Goal: Task Accomplishment & Management: Manage account settings

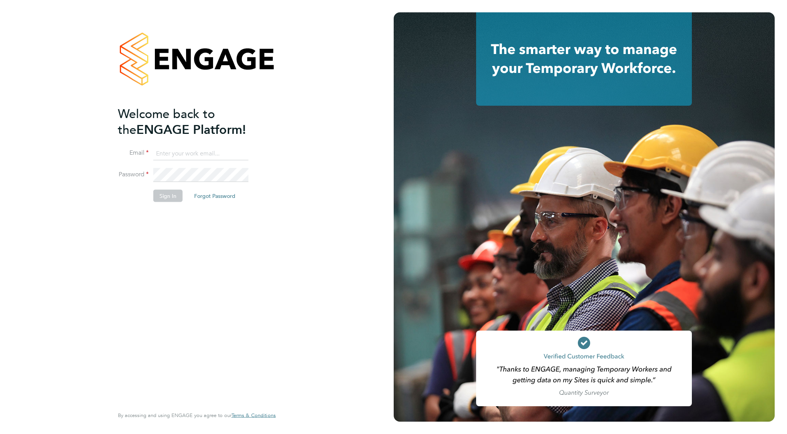
type input "[EMAIL_ADDRESS][DOMAIN_NAME]"
click at [166, 193] on button "Sign In" at bounding box center [167, 195] width 29 height 12
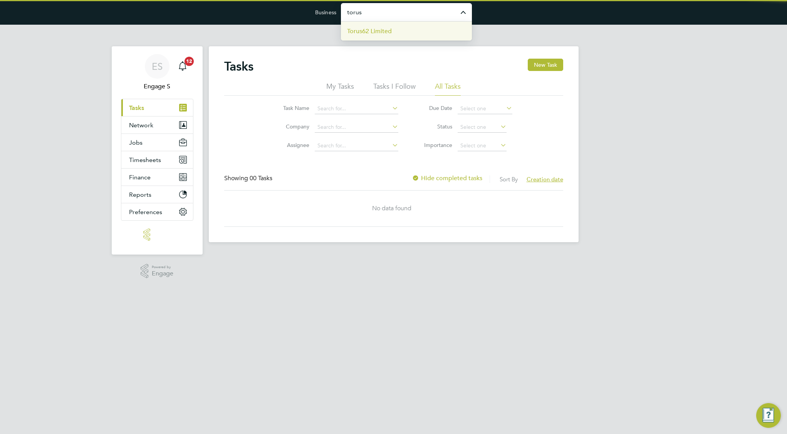
click at [398, 30] on li "Torus62 Limited" at bounding box center [406, 31] width 131 height 19
type input "Torus62 Limited"
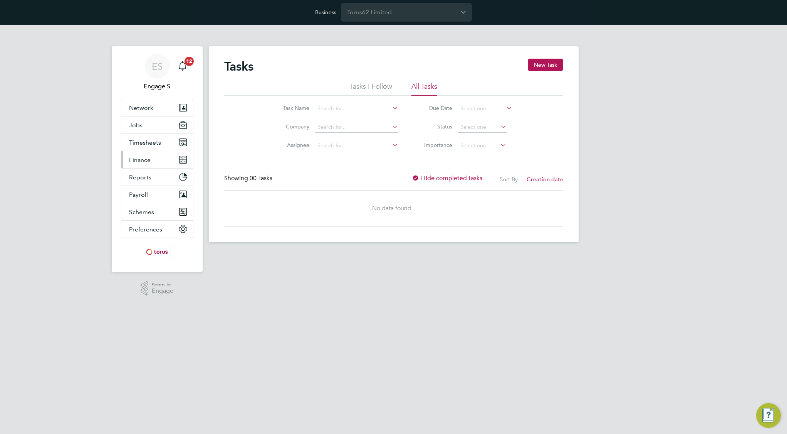
click at [151, 159] on button "Finance" at bounding box center [157, 159] width 72 height 17
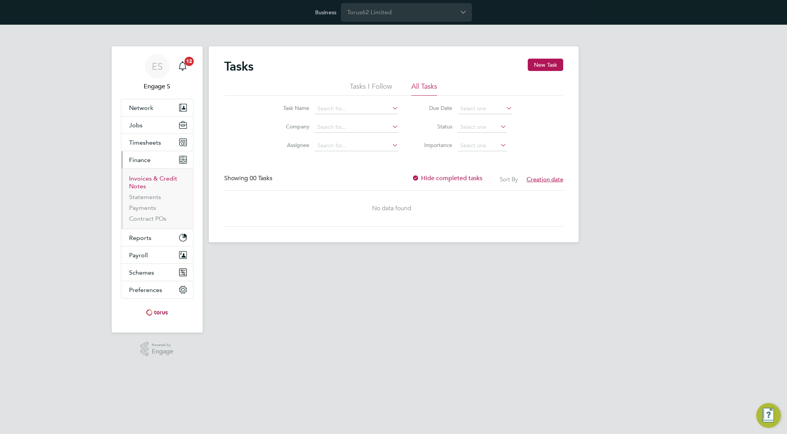
click at [140, 182] on link "Invoices & Credit Notes" at bounding box center [153, 182] width 48 height 15
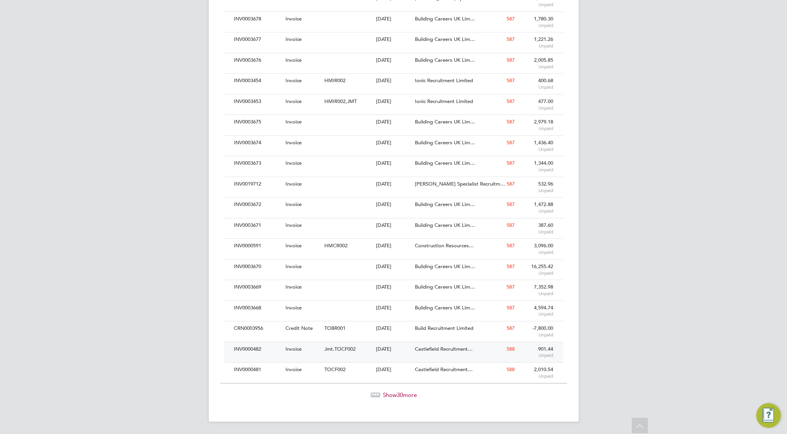
click at [347, 350] on span "Jmt.TOCF002" at bounding box center [340, 348] width 31 height 7
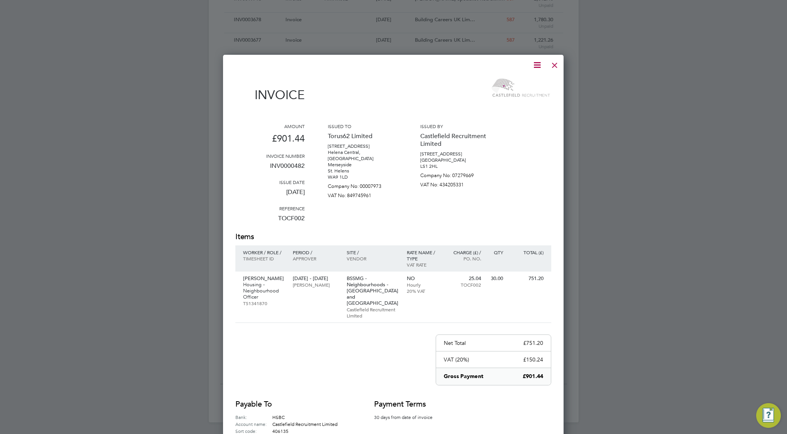
click at [538, 67] on icon at bounding box center [538, 65] width 10 height 10
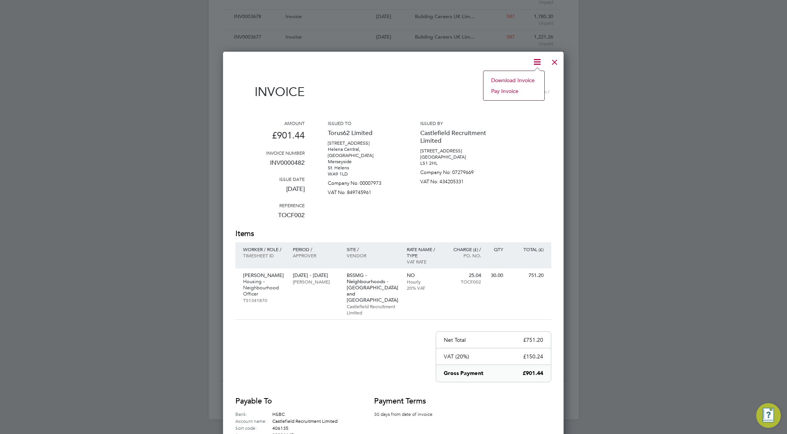
click at [530, 78] on li "Download Invoice" at bounding box center [514, 80] width 53 height 11
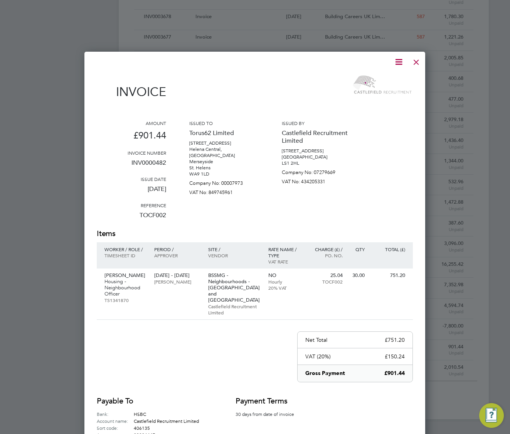
click at [397, 59] on icon at bounding box center [399, 62] width 10 height 10
click at [384, 79] on li "Download Invoice" at bounding box center [375, 80] width 53 height 11
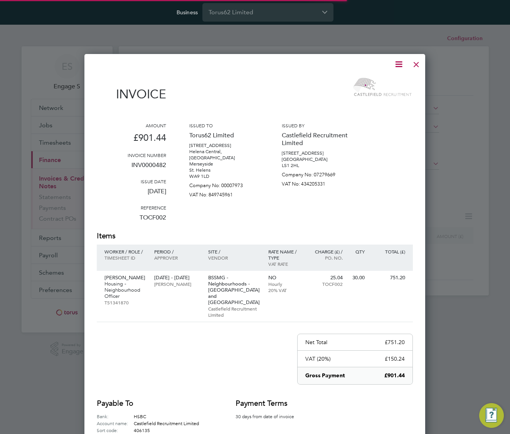
scroll to position [416, 341]
click at [404, 62] on icon at bounding box center [399, 64] width 10 height 10
click at [382, 82] on li "Download Invoice" at bounding box center [375, 82] width 53 height 11
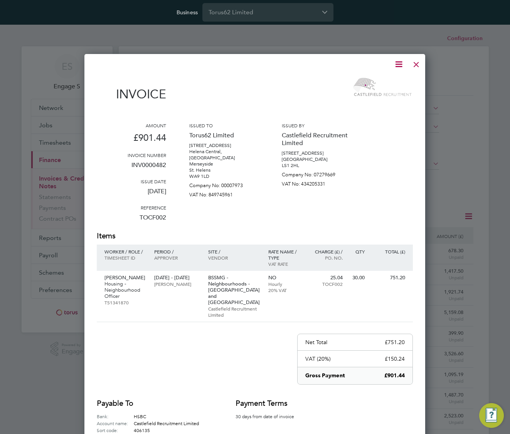
scroll to position [0, 0]
click at [344, 181] on p "VAT No: 434205331" at bounding box center [316, 182] width 69 height 9
click at [416, 63] on div at bounding box center [416, 62] width 14 height 14
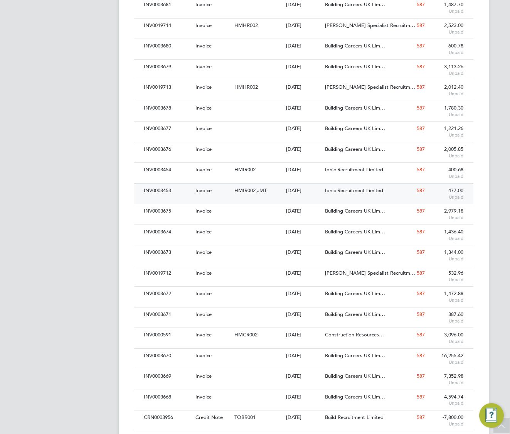
scroll to position [390, 0]
click at [253, 191] on span "HMIR002,JMT" at bounding box center [250, 190] width 32 height 7
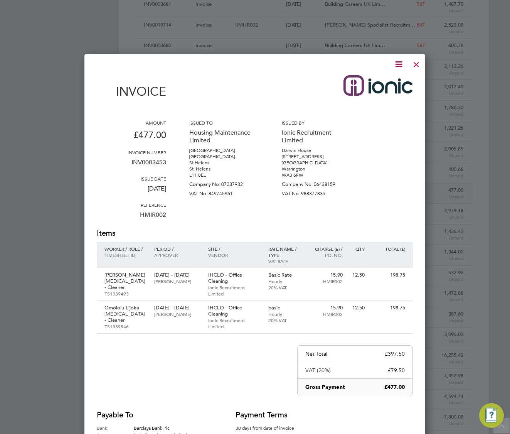
scroll to position [440, 341]
click at [398, 137] on div "Amount £477.00 Invoice number INV0003453 Issue date 15 Feb 2024 Reference HMIR0…" at bounding box center [255, 173] width 316 height 108
click at [398, 66] on icon at bounding box center [399, 64] width 10 height 10
click at [390, 81] on li "Download Invoice" at bounding box center [375, 82] width 53 height 11
click at [418, 65] on div at bounding box center [416, 62] width 14 height 14
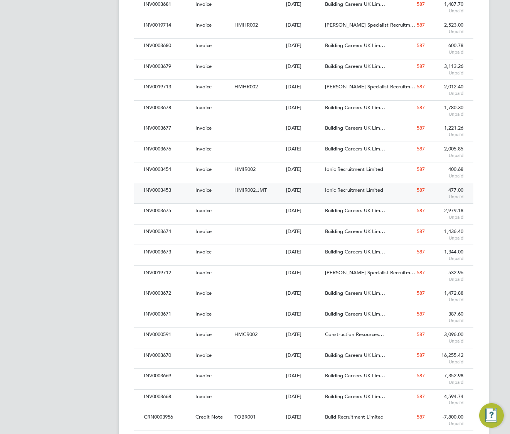
click at [259, 197] on div "INV0003453 Invoice HMIR002,JMT 15 Feb 2024 Housing Maintenance Limited Ionic Re…" at bounding box center [303, 193] width 339 height 20
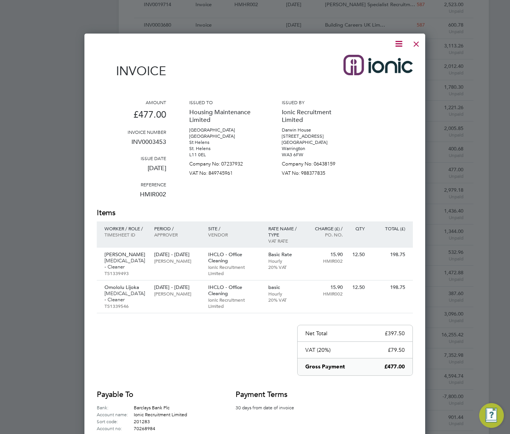
scroll to position [412, 0]
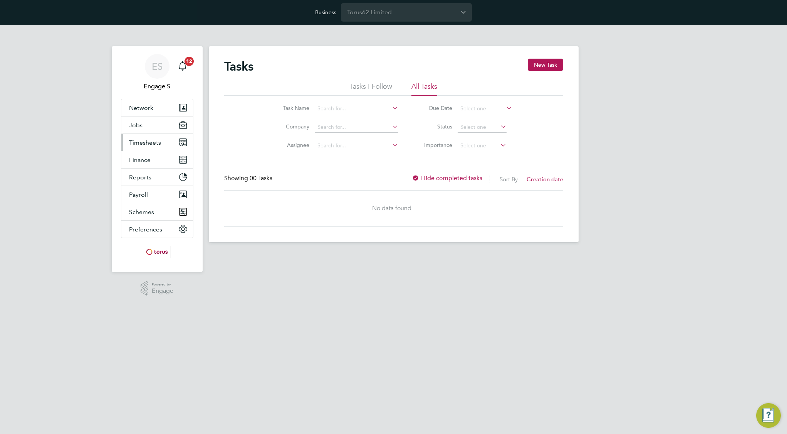
click at [160, 142] on button "Timesheets" at bounding box center [157, 142] width 72 height 17
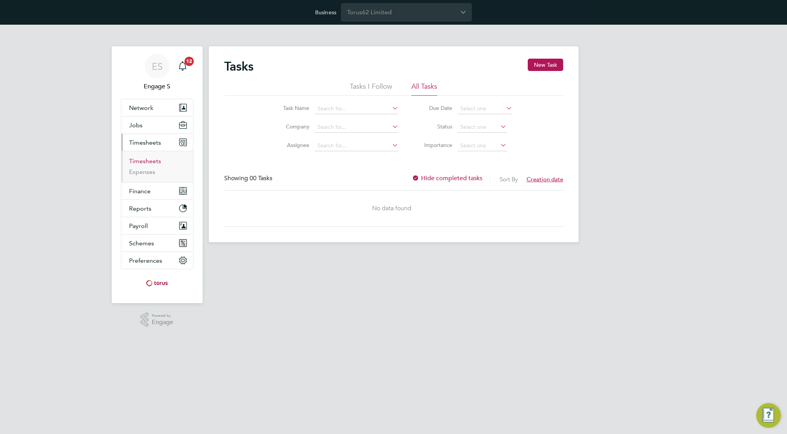
click at [150, 158] on link "Timesheets" at bounding box center [145, 160] width 32 height 7
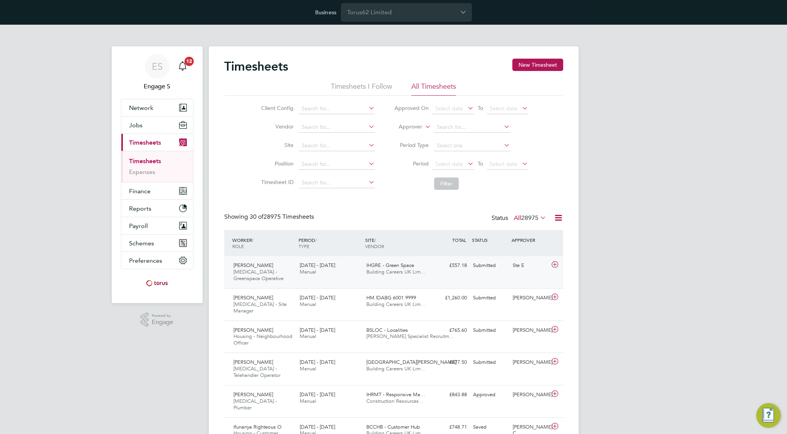
click at [357, 275] on div "12 - 18 Feb 2024 Manual" at bounding box center [330, 268] width 67 height 19
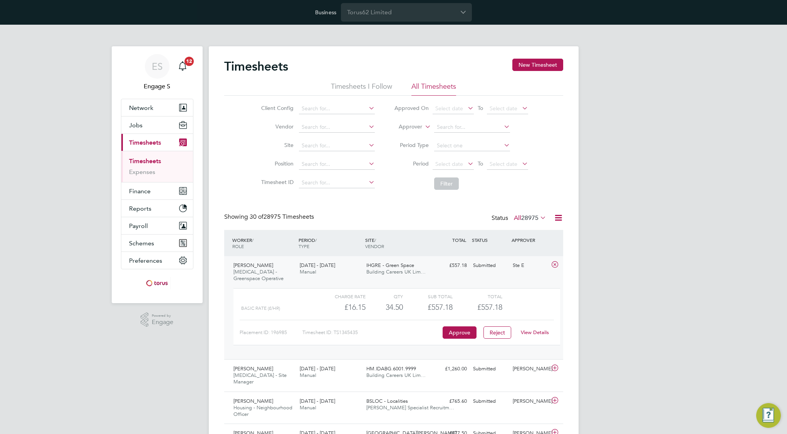
click at [543, 334] on link "View Details" at bounding box center [535, 332] width 28 height 7
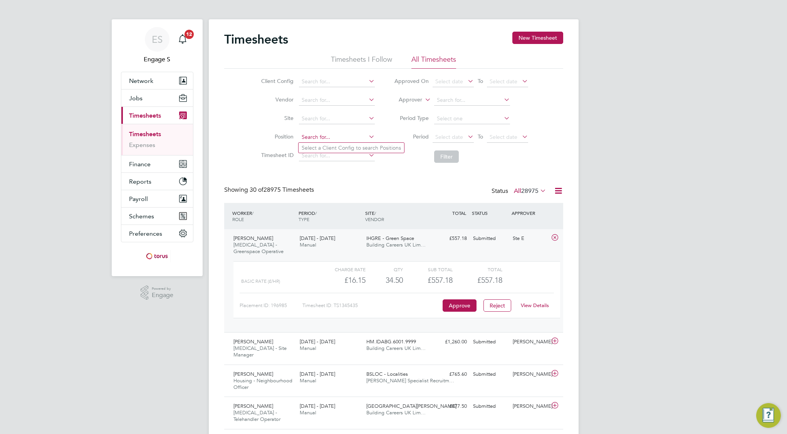
click at [361, 136] on input at bounding box center [337, 137] width 76 height 11
type input "for"
click at [323, 117] on input at bounding box center [337, 118] width 76 height 11
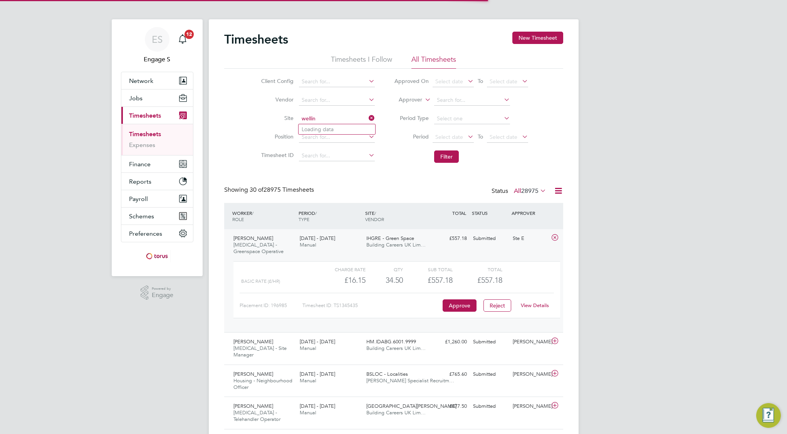
scroll to position [29, 0]
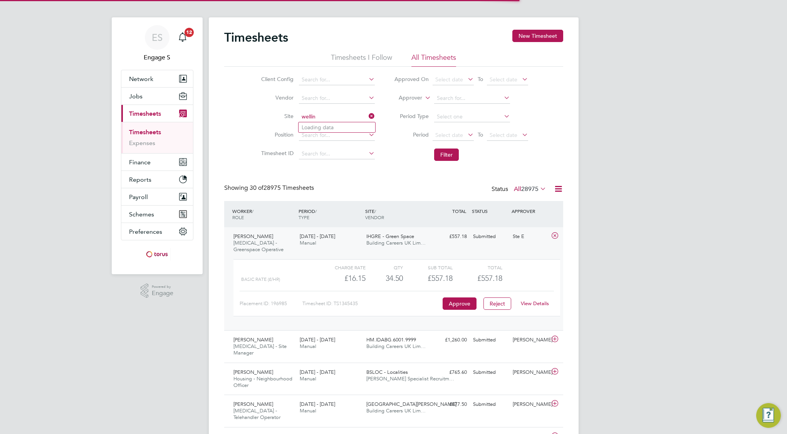
type input "wellin"
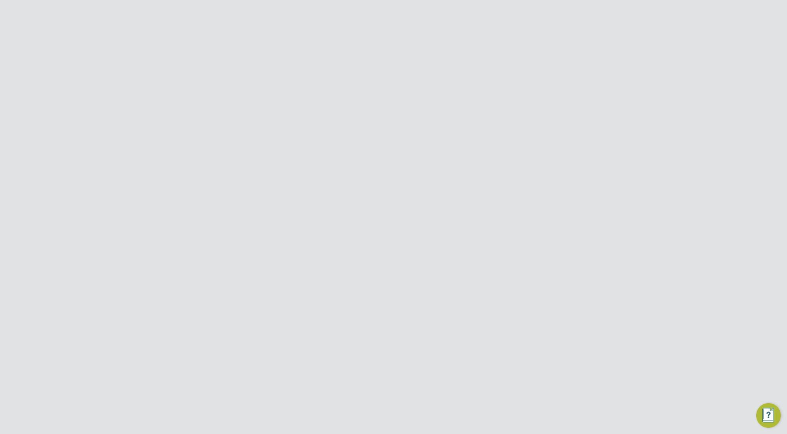
click at [402, 146] on button "Details" at bounding box center [411, 147] width 18 height 18
